Goal: Task Accomplishment & Management: Manage account settings

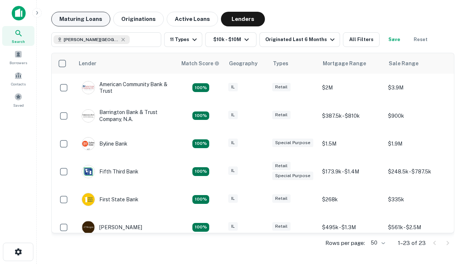
click at [81, 19] on button "Maturing Loans" at bounding box center [80, 19] width 59 height 15
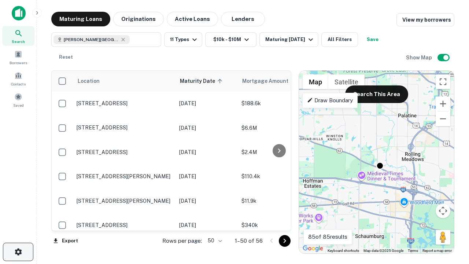
click at [18, 252] on icon "button" at bounding box center [18, 251] width 9 height 9
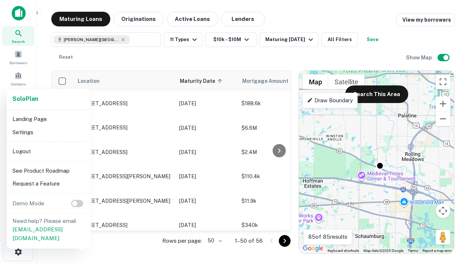
click at [48, 151] on li "Logout" at bounding box center [49, 151] width 78 height 13
